Goal: Check status: Check status

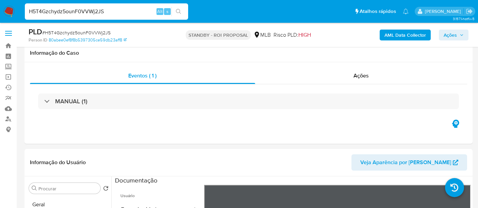
select select "10"
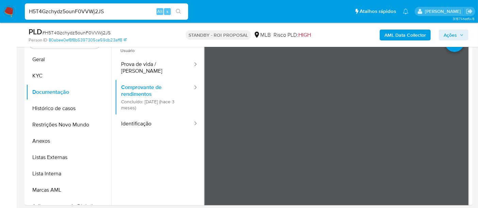
type input "lZMgCNhEFERvZJKvMRHZWaPw"
click at [180, 13] on icon "search-icon" at bounding box center [178, 11] width 5 height 5
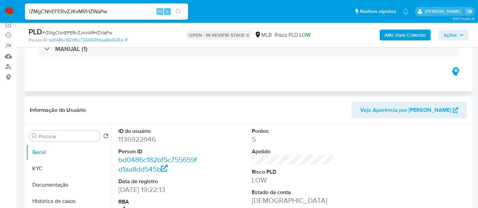
scroll to position [75, 0]
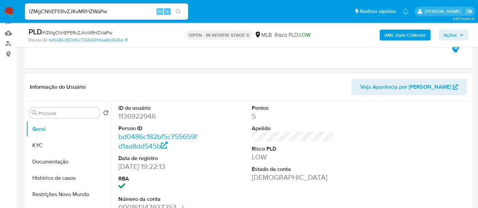
select select "10"
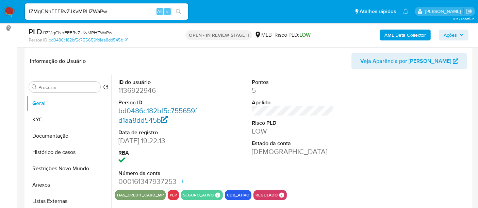
scroll to position [113, 0]
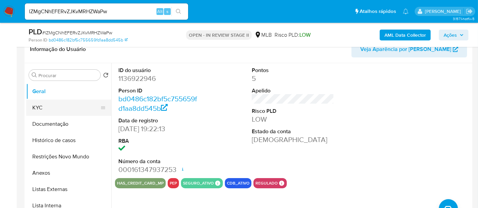
drag, startPoint x: 49, startPoint y: 105, endPoint x: 69, endPoint y: 107, distance: 20.2
click at [49, 105] on button "KYC" at bounding box center [66, 108] width 80 height 16
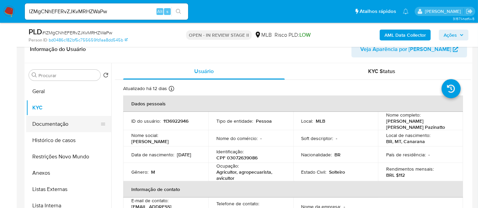
click at [55, 126] on button "Documentação" at bounding box center [66, 124] width 80 height 16
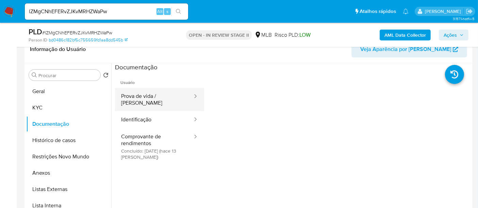
click at [163, 100] on button "Prova de vida / [PERSON_NAME]" at bounding box center [154, 99] width 78 height 23
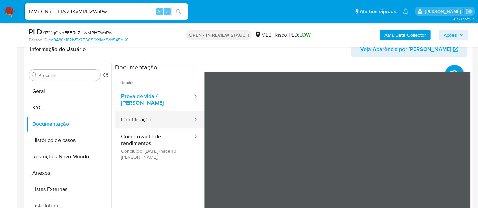
click at [151, 116] on button "Identificação" at bounding box center [154, 119] width 78 height 17
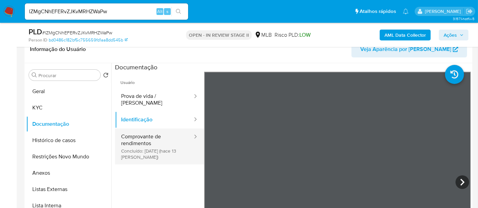
click at [154, 134] on button "Comprovante de rendimentos Concluído: [DATE] (hace 13 [PERSON_NAME])" at bounding box center [154, 147] width 78 height 36
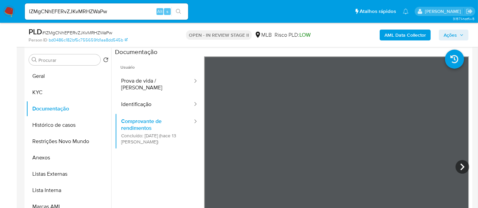
scroll to position [147, 0]
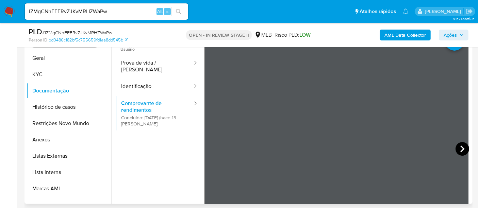
click at [458, 147] on icon at bounding box center [462, 149] width 14 height 14
click at [456, 146] on icon at bounding box center [462, 149] width 14 height 14
click at [458, 149] on icon at bounding box center [462, 149] width 14 height 14
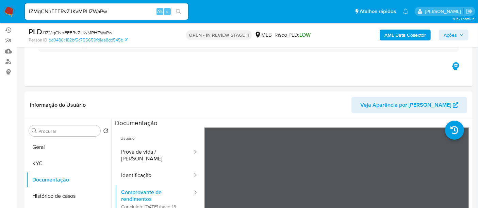
scroll to position [75, 0]
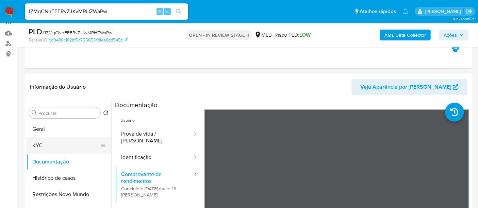
drag, startPoint x: 48, startPoint y: 146, endPoint x: 87, endPoint y: 147, distance: 39.1
click at [52, 147] on button "KYC" at bounding box center [66, 145] width 80 height 16
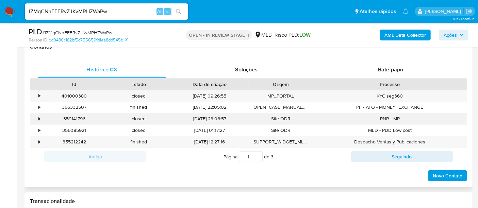
scroll to position [302, 0]
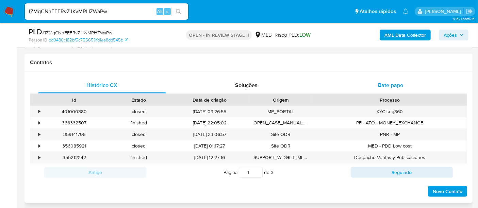
click at [388, 85] on span "Bate-papo" at bounding box center [390, 85] width 25 height 8
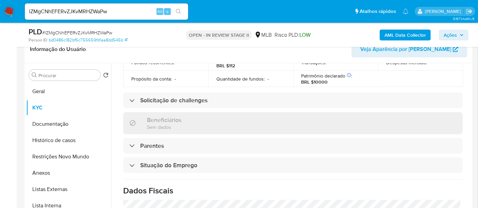
scroll to position [124, 0]
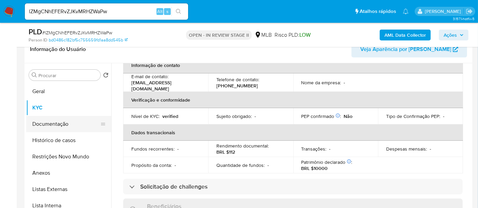
click at [58, 122] on button "Documentação" at bounding box center [66, 124] width 80 height 16
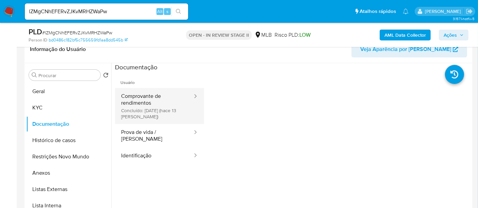
click at [149, 98] on button "Comprovante de rendimentos Concluído: [DATE] (hace 13 [PERSON_NAME])" at bounding box center [154, 106] width 78 height 36
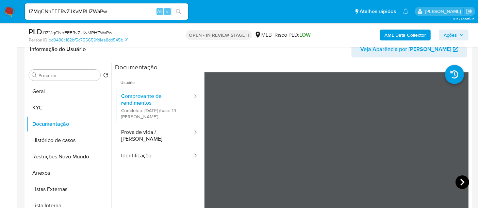
click at [457, 181] on icon at bounding box center [462, 182] width 14 height 14
click at [459, 182] on icon at bounding box center [462, 182] width 14 height 14
